Goal: Information Seeking & Learning: Check status

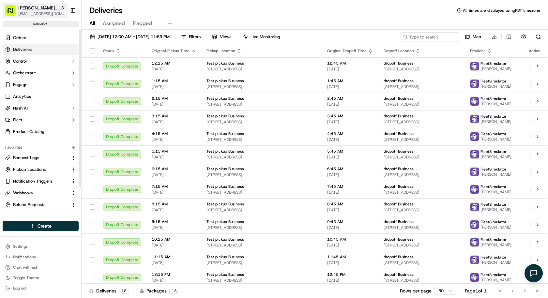
click at [42, 13] on span "[EMAIL_ADDRESS][DOMAIN_NAME]" at bounding box center [41, 13] width 47 height 5
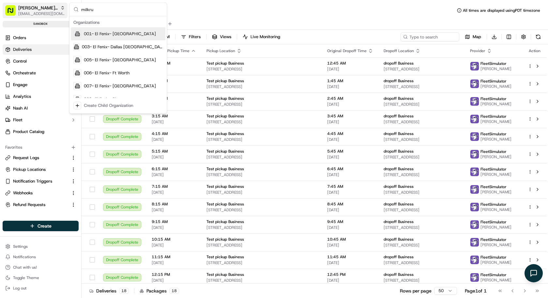
type input "milkrun"
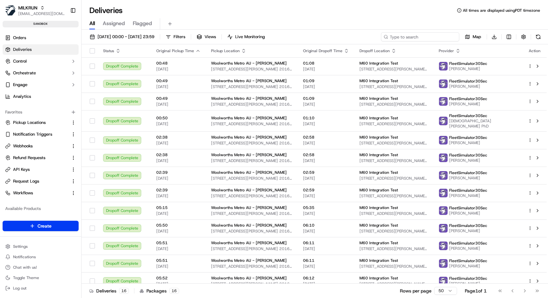
click at [430, 40] on input at bounding box center [420, 36] width 78 height 9
paste input "job_gd4RdLMRoAU5z6aeGhcaaz"
type input "job_gd4RdLMRoAU5z6aeGhcaaz"
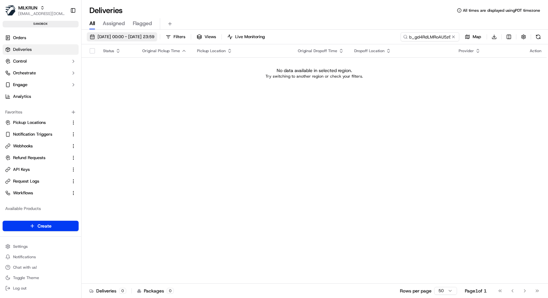
click at [124, 34] on span "15/09/2025 00:00 - 15/09/2025 23:59" at bounding box center [125, 37] width 57 height 6
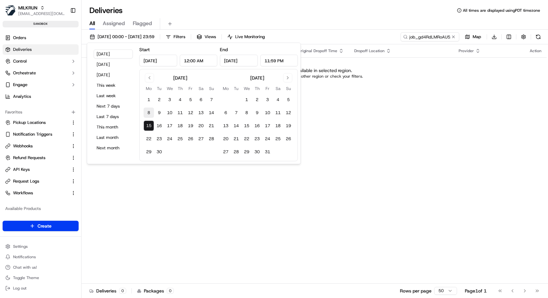
click at [148, 115] on button "8" at bounding box center [148, 113] width 10 height 10
type input "Sep 8, 2025"
click at [155, 130] on button "16" at bounding box center [159, 126] width 10 height 10
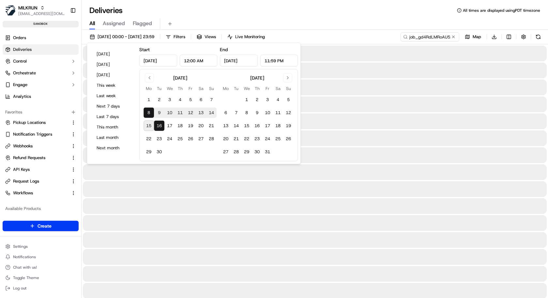
type input "Sep 16, 2025"
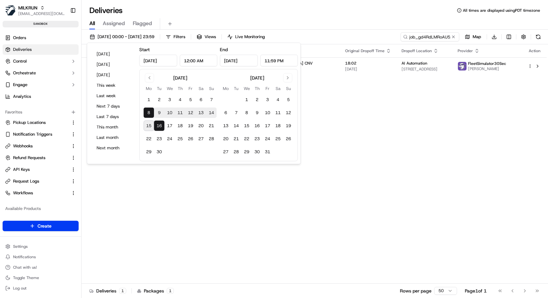
click at [339, 27] on div "All Assigned Flagged" at bounding box center [315, 23] width 466 height 11
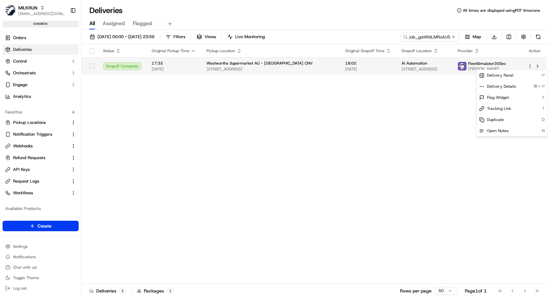
click at [530, 65] on html "MILKRUN kareem@usenash.com Toggle Sidebar sandbox Orders Deliveries Control Orc…" at bounding box center [274, 149] width 548 height 298
click at [512, 88] on span "Delivery Details" at bounding box center [501, 86] width 29 height 5
click at [27, 162] on html "MILKRUN kareem@usenash.com Toggle Sidebar sandbox Orders Deliveries Control Orc…" at bounding box center [274, 149] width 548 height 298
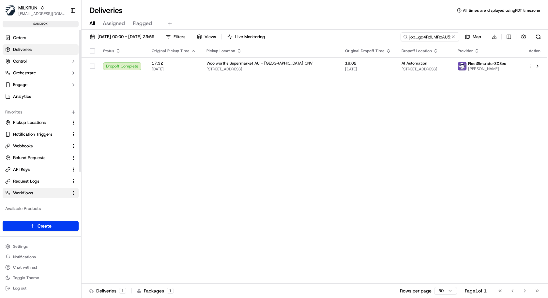
click at [34, 193] on link "Workflows" at bounding box center [36, 193] width 63 height 6
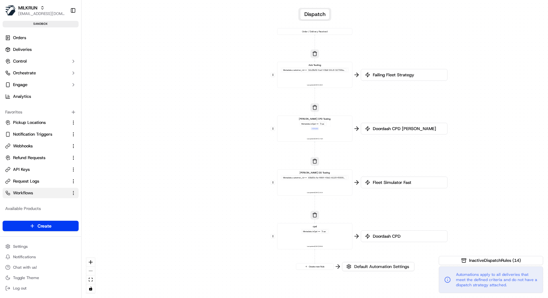
click at [330, 236] on div "cpd Metadata .isCpd == True Last updated: 02/09/2025 00:33" at bounding box center [314, 236] width 69 height 23
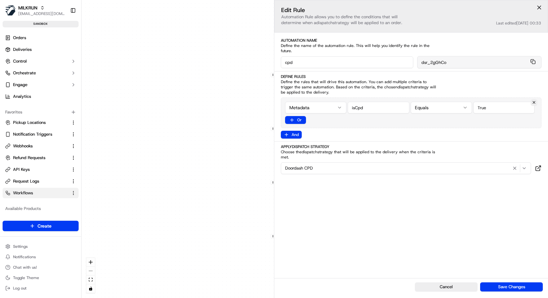
click at [227, 214] on div "0 0 0 0 0 Order / Delivery Received Aziz Testing Metadata .customer_id == 32c3f…" at bounding box center [315, 149] width 466 height 298
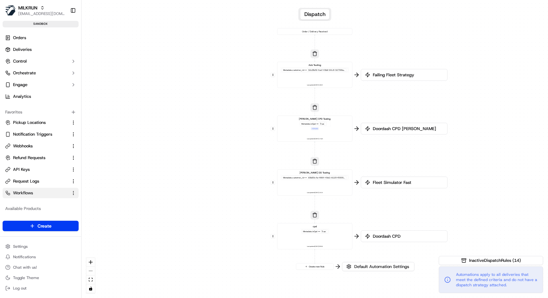
click at [335, 133] on div "Tony CPD Testing Metadata .isCpd == True + 1 more Last updated: 14/09/2025 17:40" at bounding box center [314, 128] width 69 height 23
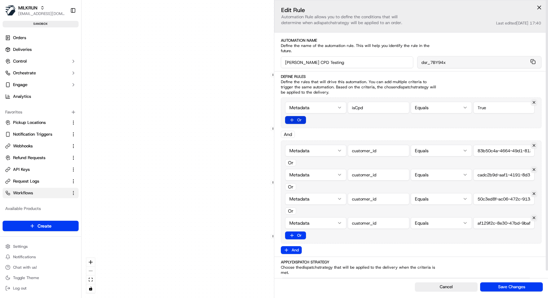
click at [300, 116] on button "Or" at bounding box center [295, 120] width 21 height 8
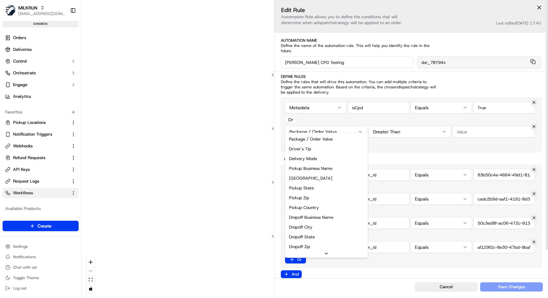
click at [323, 126] on div "0 0 0 0 0 Order / Delivery Received Aziz Testing Metadata .customer_id == 32c3f…" at bounding box center [315, 149] width 466 height 298
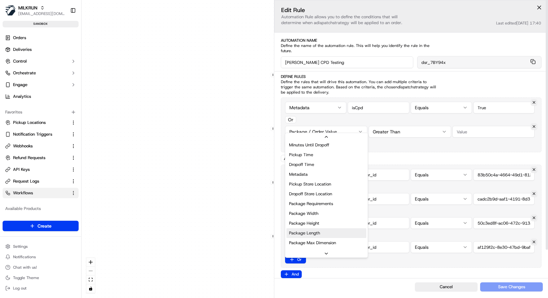
scroll to position [169, 0]
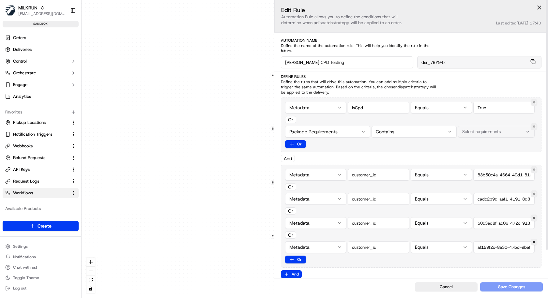
click at [478, 129] on span "Select requirements" at bounding box center [481, 132] width 38 height 6
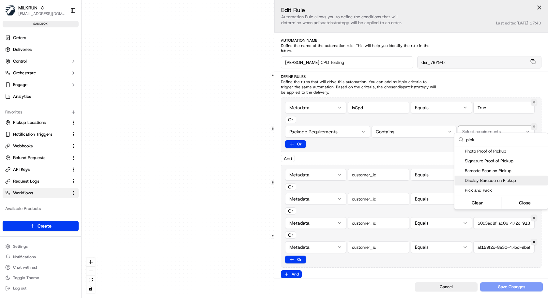
type input "pick"
click at [480, 191] on span "Pick and Pack" at bounding box center [505, 190] width 80 height 6
click at [545, 125] on html "MILKRUN kareem@usenash.com Toggle Sidebar sandbox Orders Deliveries Control Orc…" at bounding box center [274, 149] width 548 height 298
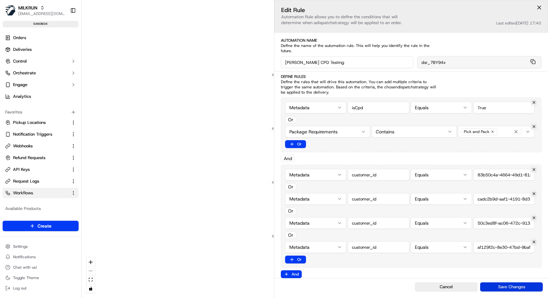
click at [508, 286] on button "Save Changes" at bounding box center [511, 286] width 63 height 9
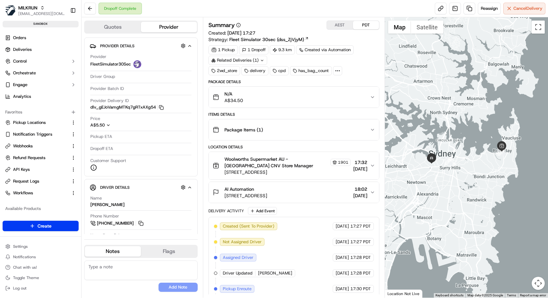
click at [278, 38] on span "Fleet Simulator 30sec (dss_ZjVjyM)" at bounding box center [266, 39] width 75 height 7
click at [290, 129] on div "Package Items ( 1 )" at bounding box center [291, 129] width 157 height 13
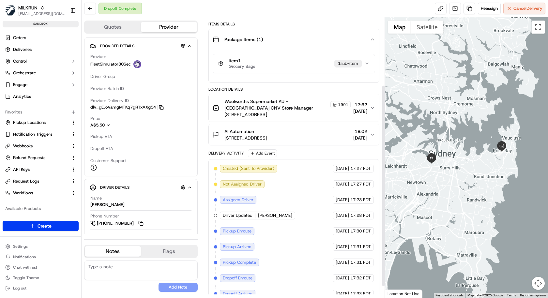
scroll to position [99, 0]
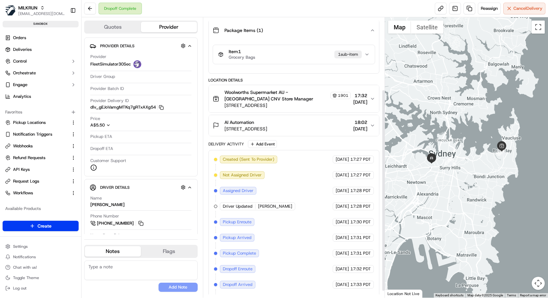
click at [311, 54] on div "Item 1 Grocery Bags 1 sub-item" at bounding box center [291, 54] width 146 height 11
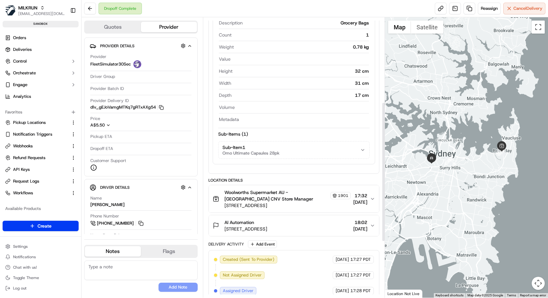
scroll to position [176, 0]
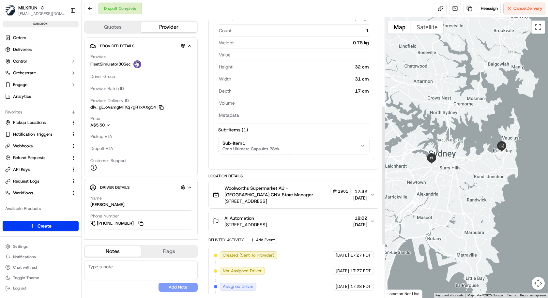
click at [297, 155] on div "Item Details Item ID Description Grocery Bags Count 1 Weight 0.78 kg Value Heig…" at bounding box center [294, 73] width 162 height 173
click at [297, 137] on button "Sub-Item 1 Omo Ultimate Capsules 28pk" at bounding box center [293, 145] width 151 height 17
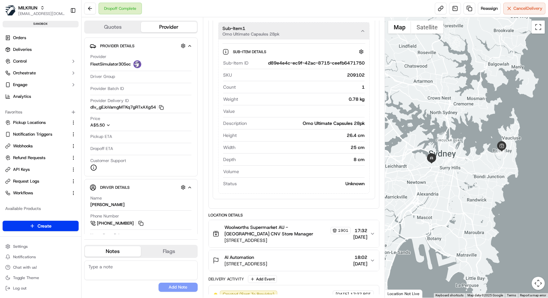
scroll to position [0, 0]
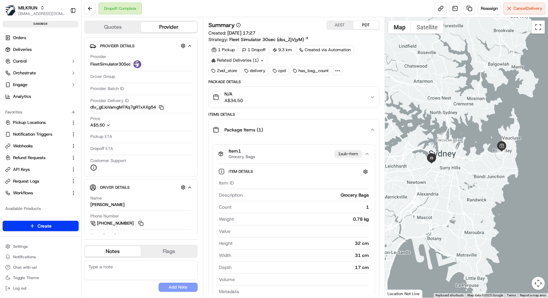
click at [337, 70] on circle at bounding box center [337, 70] width 1 height 1
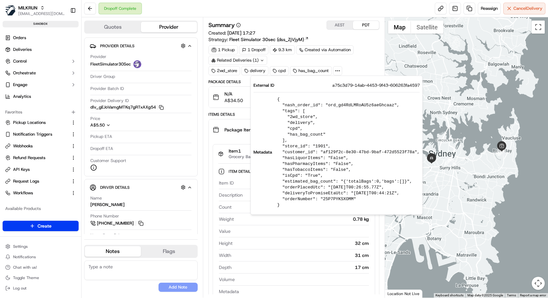
scroll to position [57, 0]
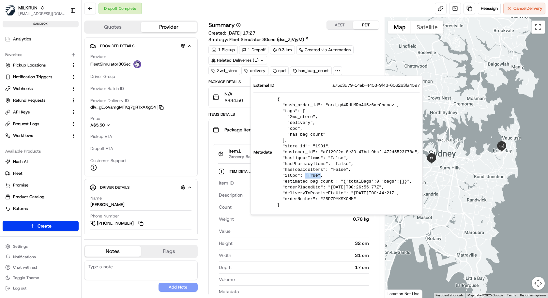
drag, startPoint x: 305, startPoint y: 175, endPoint x: 320, endPoint y: 175, distance: 14.3
click at [320, 175] on pre "{ "nash_order_id": "ord_gd4RdLMRoAU5z6aeGhcaaz", "tags": [ "2wd_store", "delive…" at bounding box center [348, 153] width 142 height 112
click at [291, 176] on pre "{ "nash_order_id": "ord_gd4RdLMRoAU5z6aeGhcaaz", "tags": [ "2wd_store", "delive…" at bounding box center [348, 153] width 142 height 112
copy pre "isCpd"
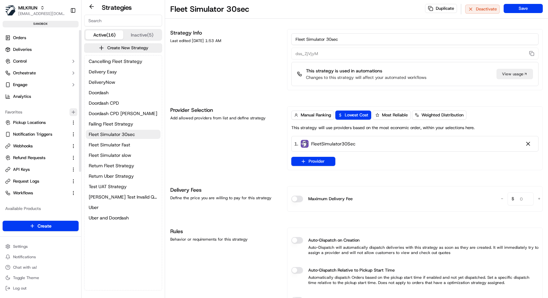
click at [71, 112] on icon "button" at bounding box center [73, 112] width 5 height 5
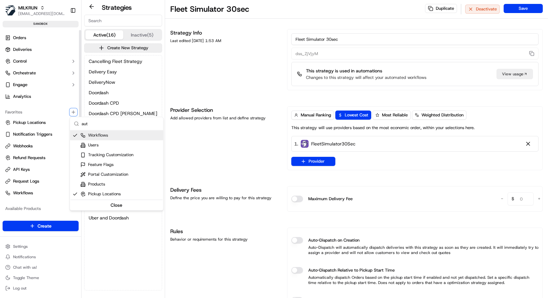
type input "aut"
click at [48, 155] on html "MILKRUN kareem@usenash.com Toggle Sidebar sandbox Orders Deliveries Control Orc…" at bounding box center [274, 149] width 548 height 298
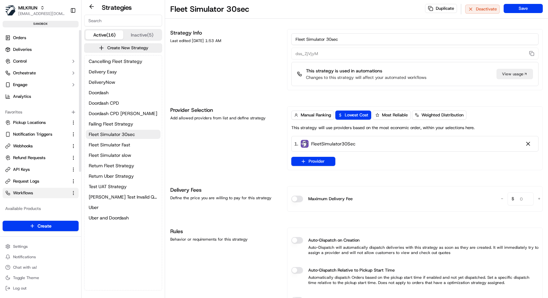
click at [39, 192] on link "Workflows" at bounding box center [36, 193] width 63 height 6
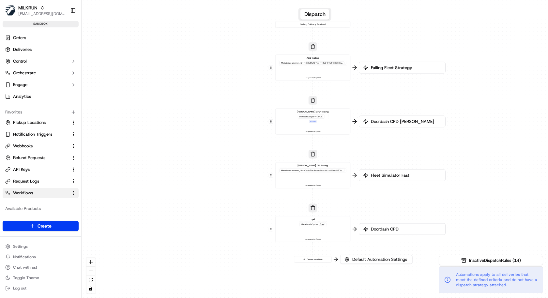
drag, startPoint x: 346, startPoint y: 146, endPoint x: 344, endPoint y: 139, distance: 7.5
click at [344, 139] on div "0 0 0 0 0 Order / Delivery Received Aziz Testing Metadata .customer_id == 32c3f…" at bounding box center [315, 149] width 466 height 298
click at [326, 126] on div "Tony CPD Testing Metadata .isCpd == True + 1 more Last updated: 14/09/2025 17:40" at bounding box center [312, 121] width 69 height 23
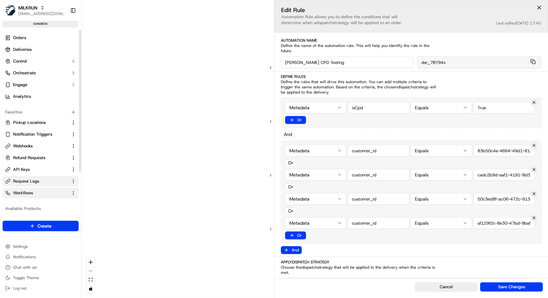
scroll to position [57, 0]
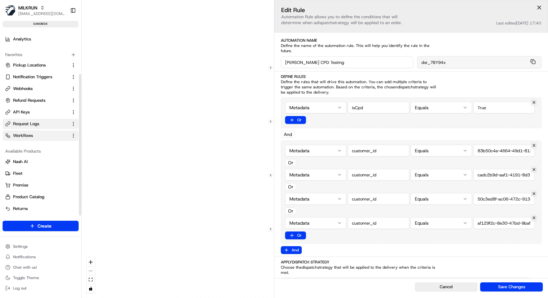
click at [53, 126] on button "Request Logs" at bounding box center [41, 124] width 76 height 10
click at [52, 126] on link "Request Logs" at bounding box center [36, 124] width 63 height 6
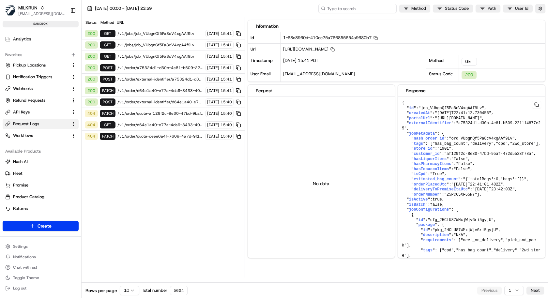
click at [370, 8] on input at bounding box center [357, 8] width 78 height 9
paste input "1-68c75d56-710a07a31224671960405b3e"
type input "1-68c75d56-710a07a31224671960405b3e"
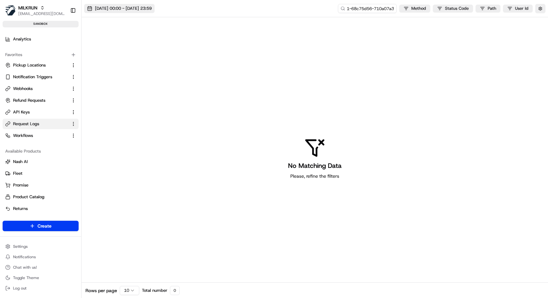
click at [150, 10] on span "15/09/2025 00:00 - 15/09/2025 23:59" at bounding box center [123, 9] width 57 height 6
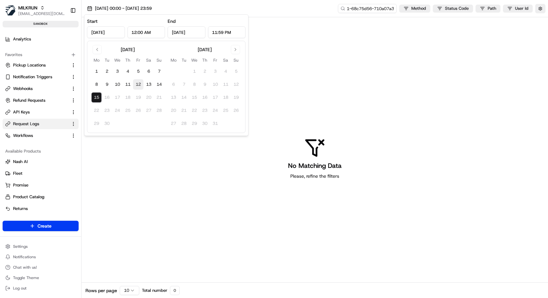
click at [142, 84] on button "12" at bounding box center [138, 84] width 10 height 10
type input "Sep 12, 2025"
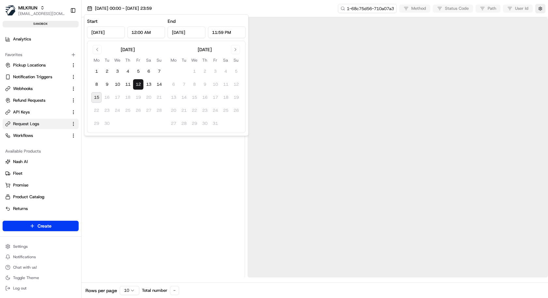
click at [100, 98] on button "15" at bounding box center [96, 97] width 10 height 10
type input "Sep 15, 2025"
click at [194, 201] on div at bounding box center [163, 147] width 158 height 260
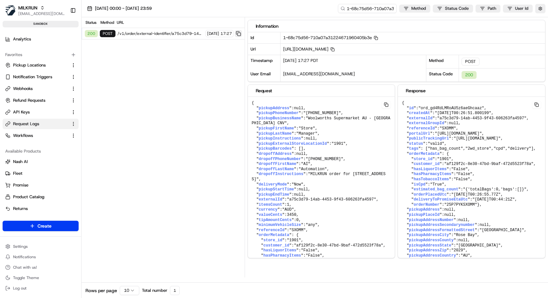
click at [239, 34] on button at bounding box center [238, 33] width 7 height 7
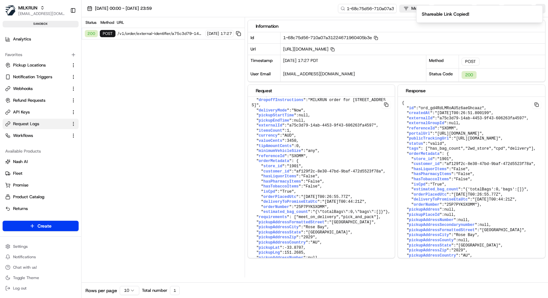
scroll to position [75, 0]
